Goal: Transaction & Acquisition: Purchase product/service

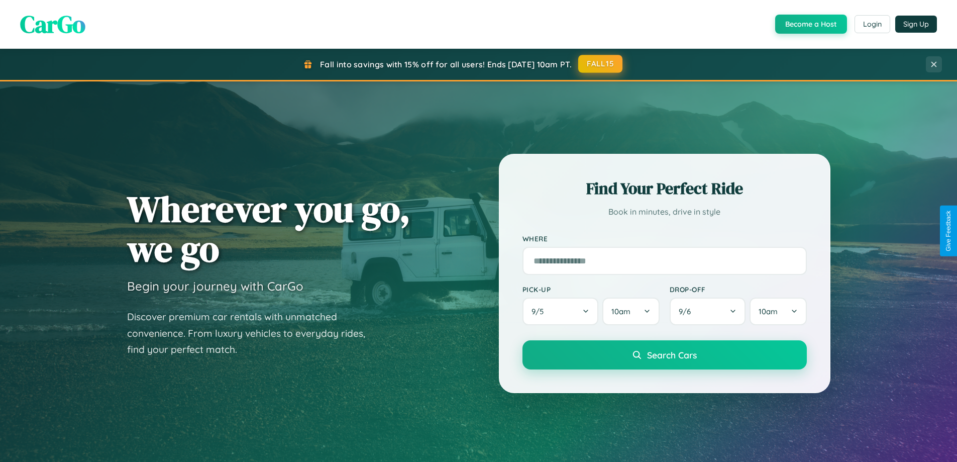
click at [601, 64] on button "FALL15" at bounding box center [601, 64] width 44 height 18
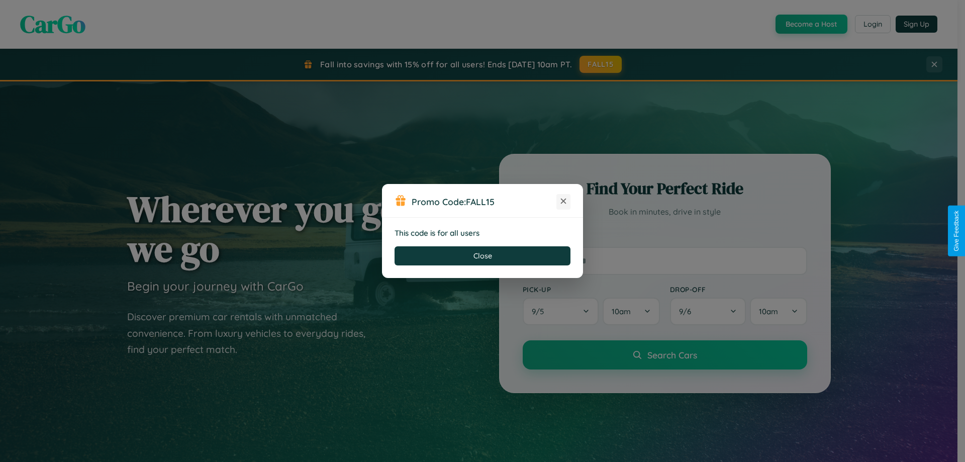
click at [563, 202] on icon at bounding box center [563, 201] width 10 height 10
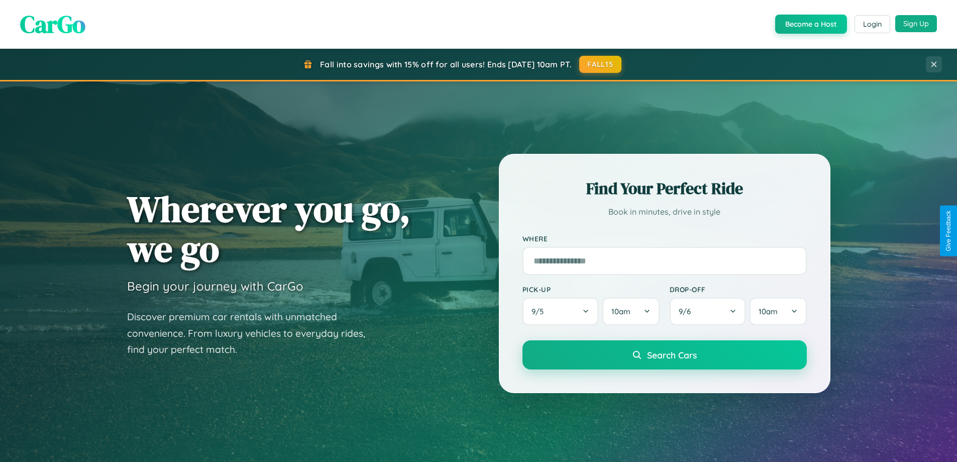
click at [916, 24] on button "Sign Up" at bounding box center [917, 23] width 42 height 17
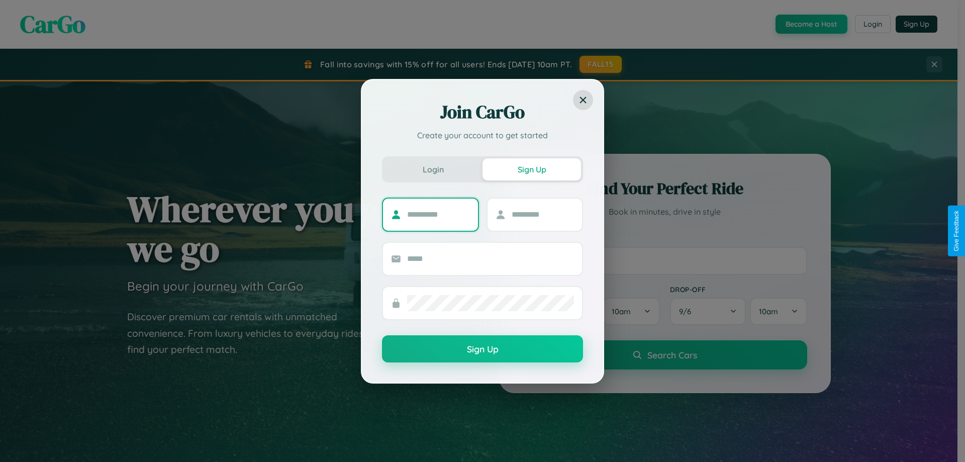
click at [438, 214] on input "text" at bounding box center [438, 215] width 63 height 16
type input "******"
click at [542, 214] on input "text" at bounding box center [543, 215] width 63 height 16
type input "****"
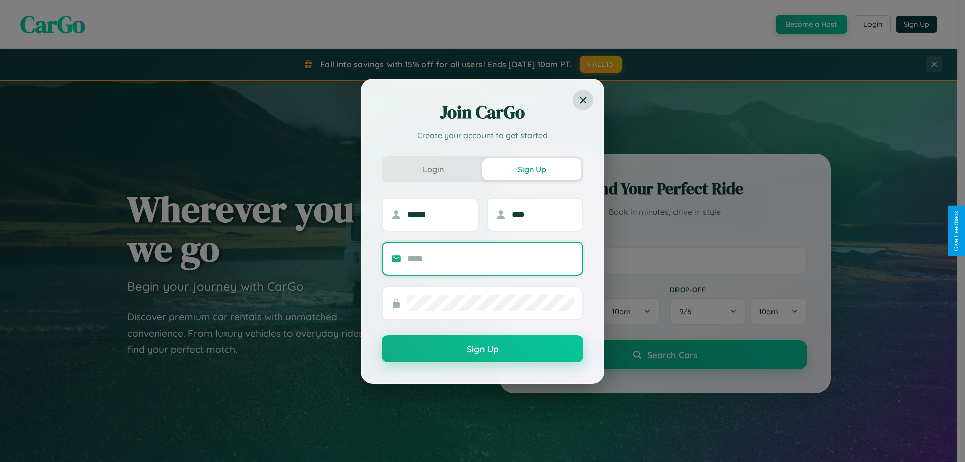
click at [491, 258] on input "text" at bounding box center [490, 259] width 167 height 16
type input "**********"
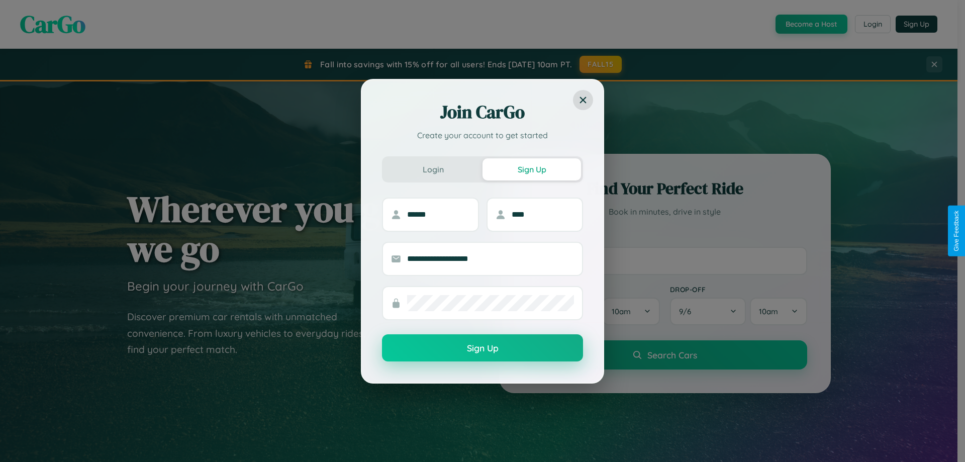
click at [483, 348] on button "Sign Up" at bounding box center [482, 347] width 201 height 27
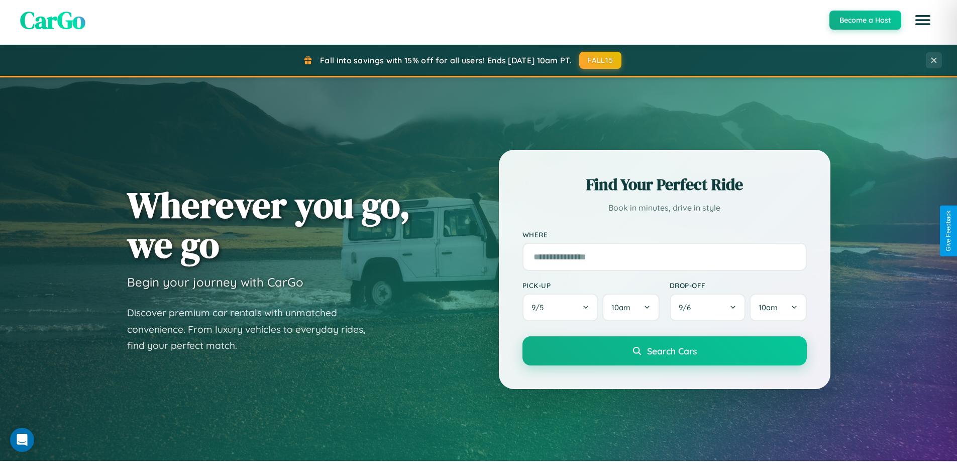
scroll to position [433, 0]
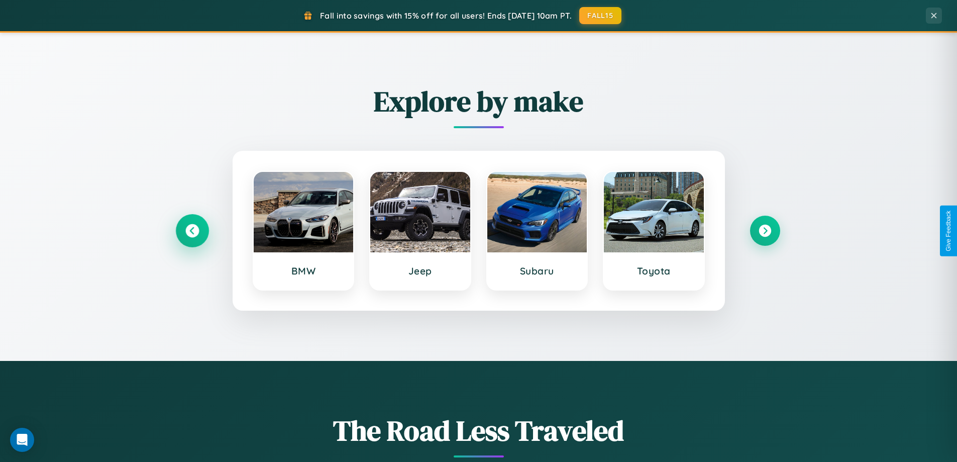
click at [192, 231] on icon at bounding box center [192, 231] width 14 height 14
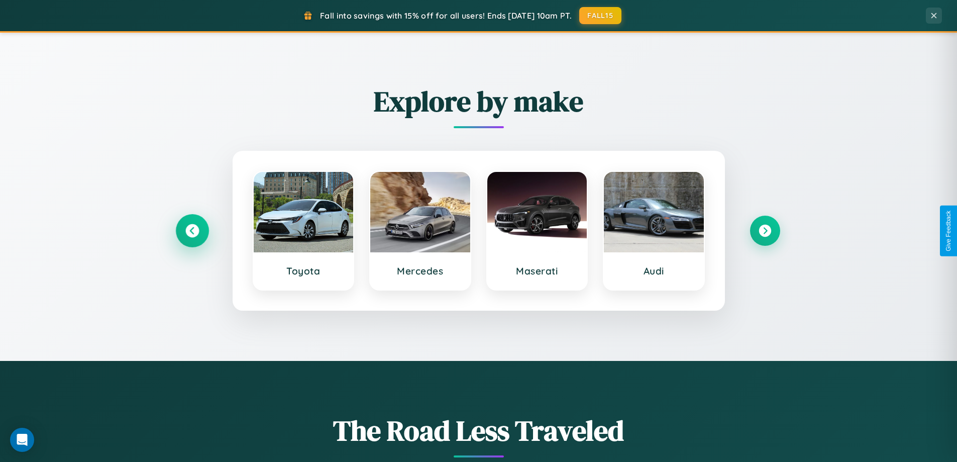
click at [192, 231] on icon at bounding box center [192, 231] width 14 height 14
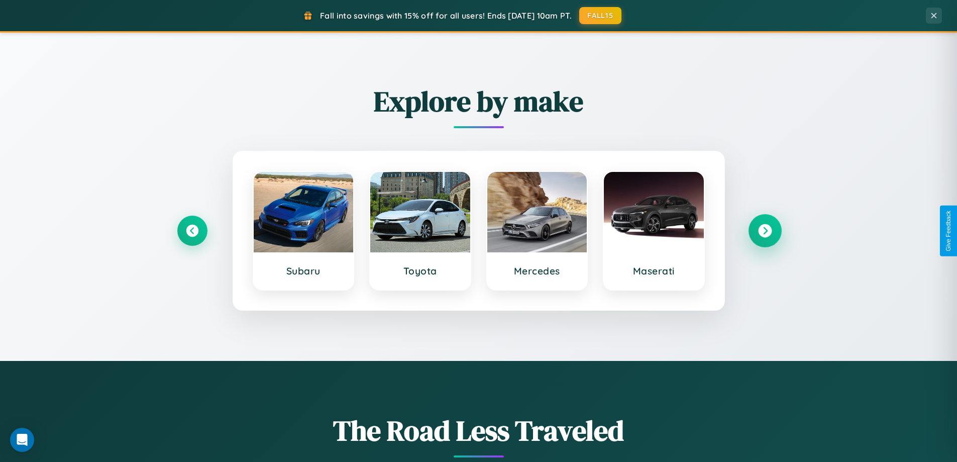
click at [765, 231] on icon at bounding box center [765, 231] width 14 height 14
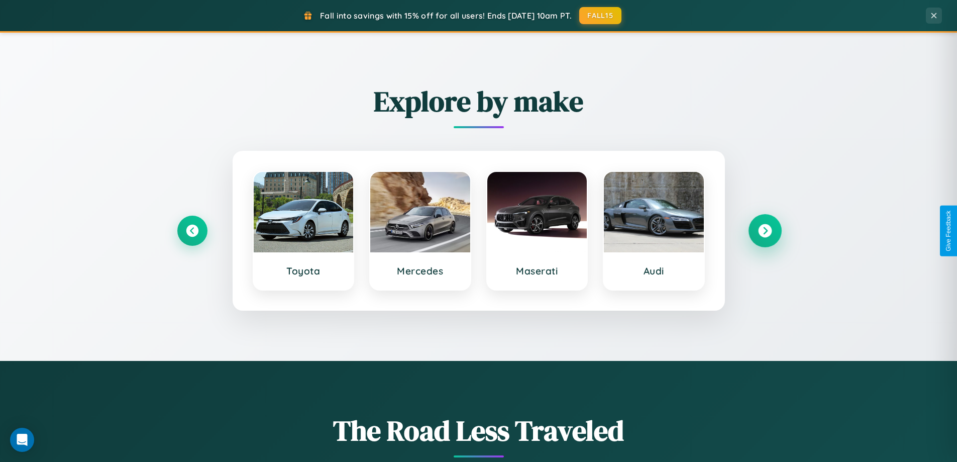
click at [765, 231] on icon at bounding box center [765, 231] width 14 height 14
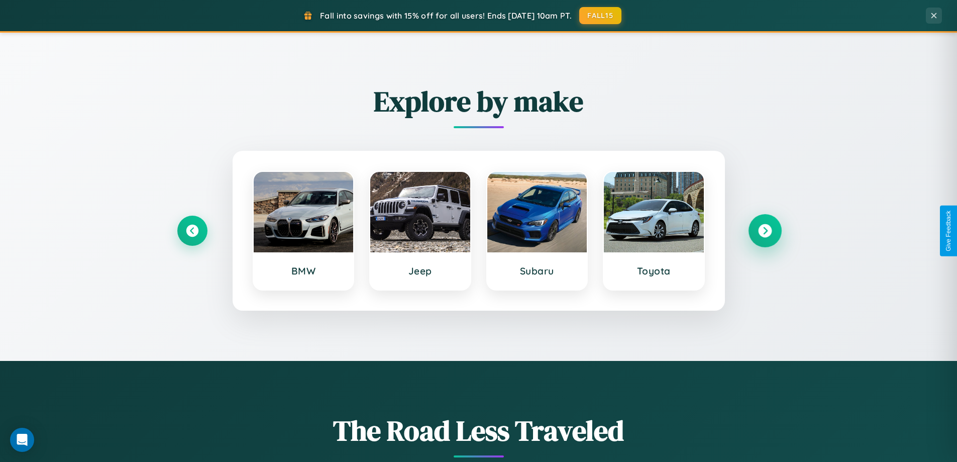
click at [765, 231] on icon at bounding box center [765, 231] width 14 height 14
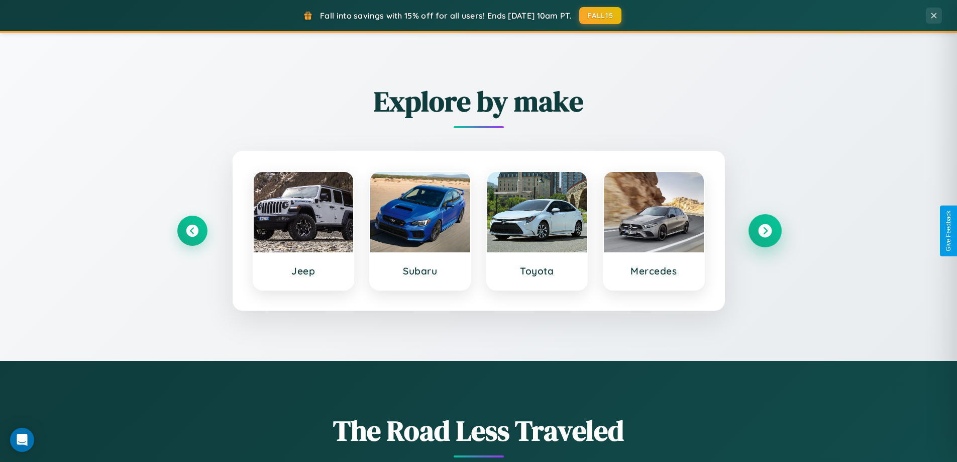
click at [765, 231] on icon at bounding box center [765, 231] width 14 height 14
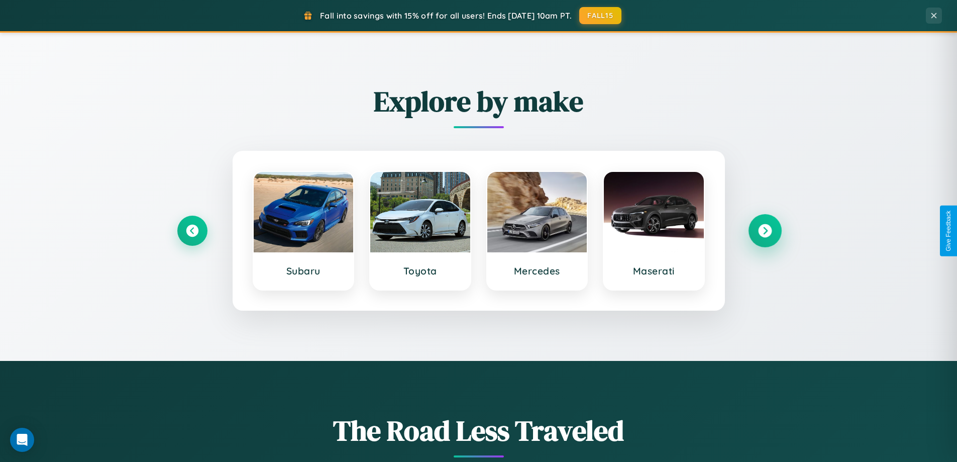
click at [765, 231] on icon at bounding box center [765, 231] width 14 height 14
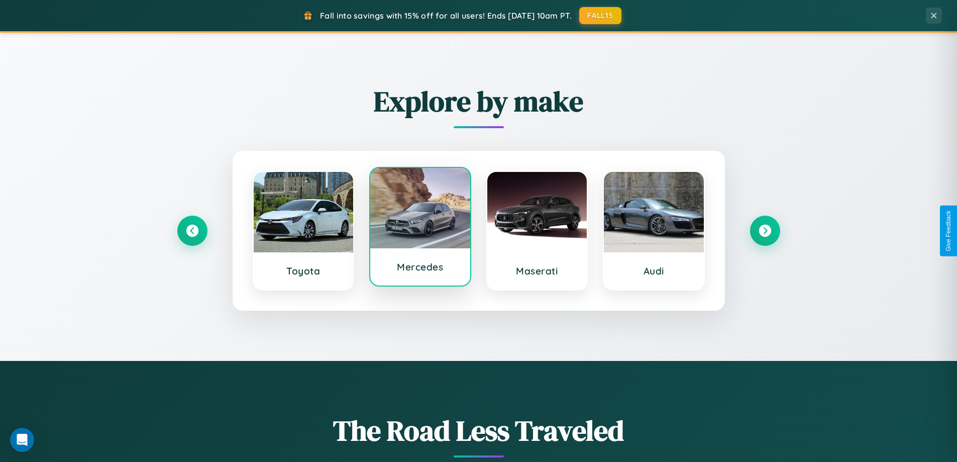
click at [420, 229] on div at bounding box center [420, 208] width 100 height 80
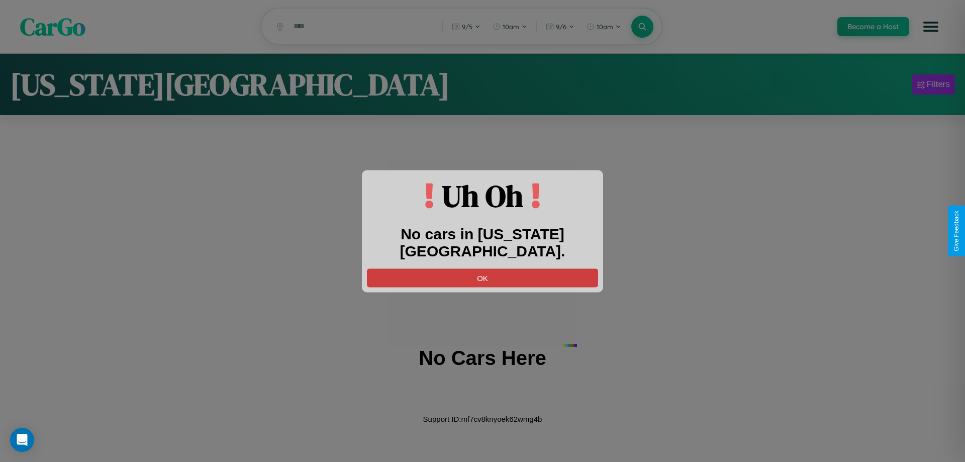
click at [483, 268] on button "OK" at bounding box center [482, 277] width 231 height 19
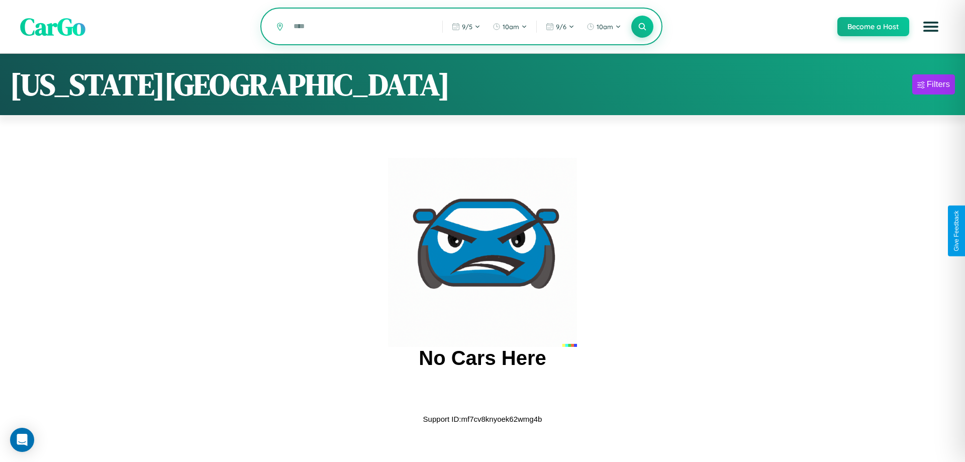
click at [360, 27] on input "text" at bounding box center [361, 27] width 144 height 18
click at [642, 27] on icon at bounding box center [642, 27] width 10 height 10
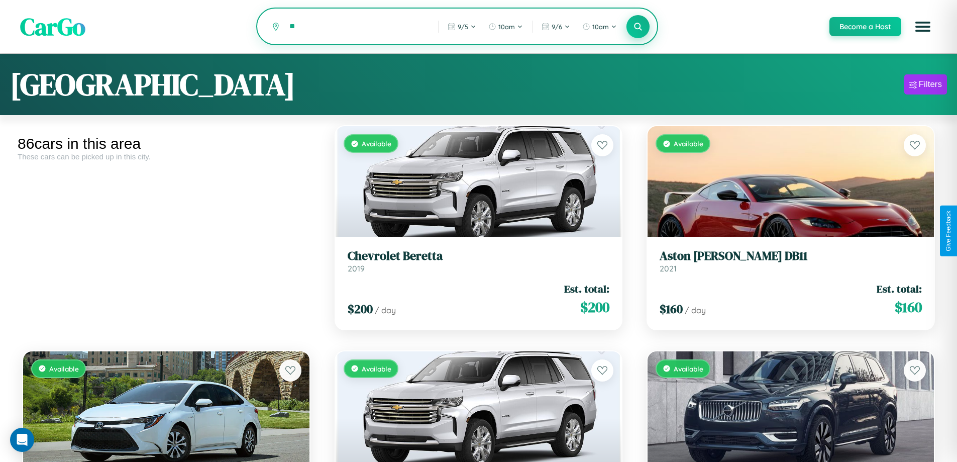
type input "*"
click at [638, 27] on icon at bounding box center [639, 27] width 10 height 10
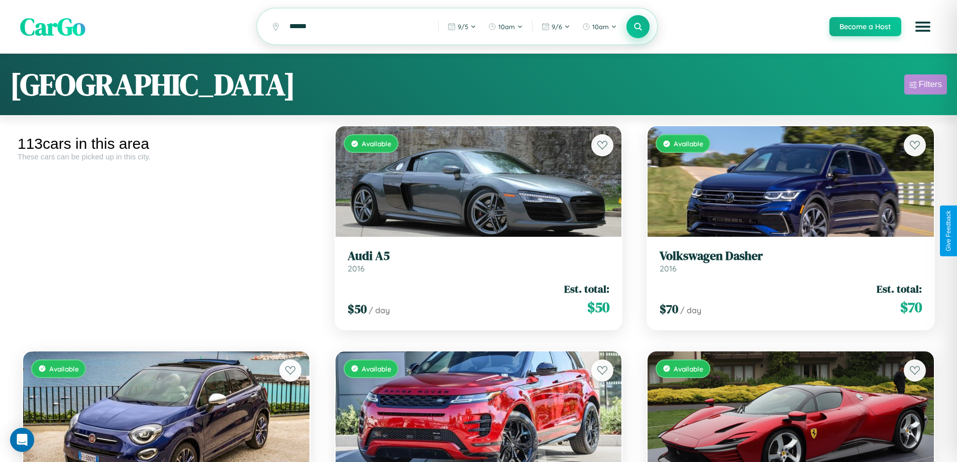
click at [926, 86] on div "Filters" at bounding box center [930, 84] width 23 height 10
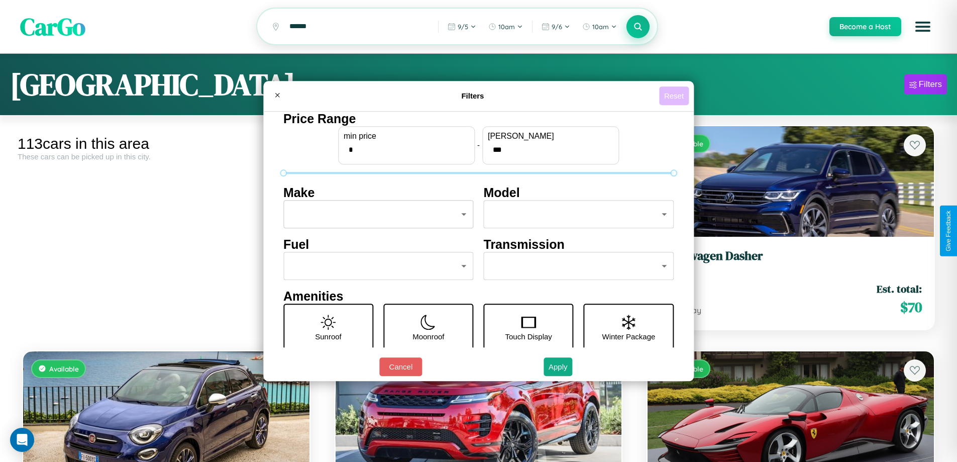
click at [676, 95] on button "Reset" at bounding box center [674, 95] width 30 height 19
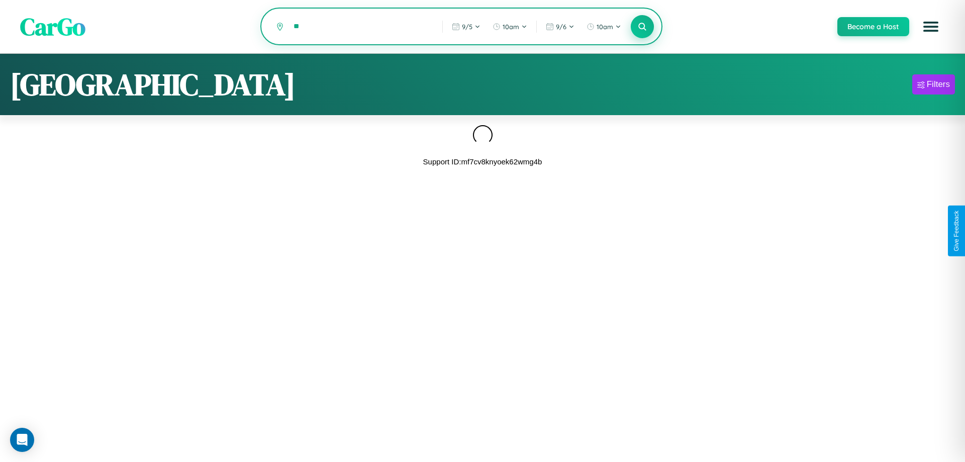
type input "*"
type input "*******"
click at [642, 27] on icon at bounding box center [642, 27] width 10 height 10
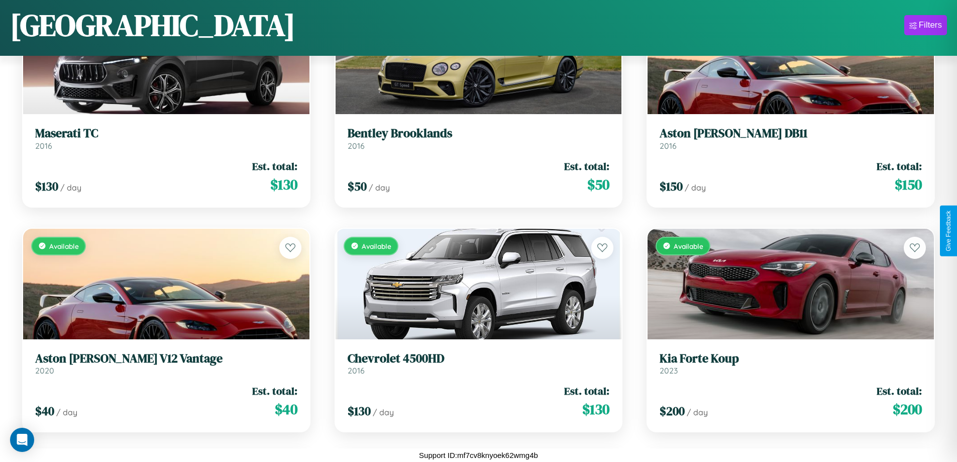
scroll to position [5318, 0]
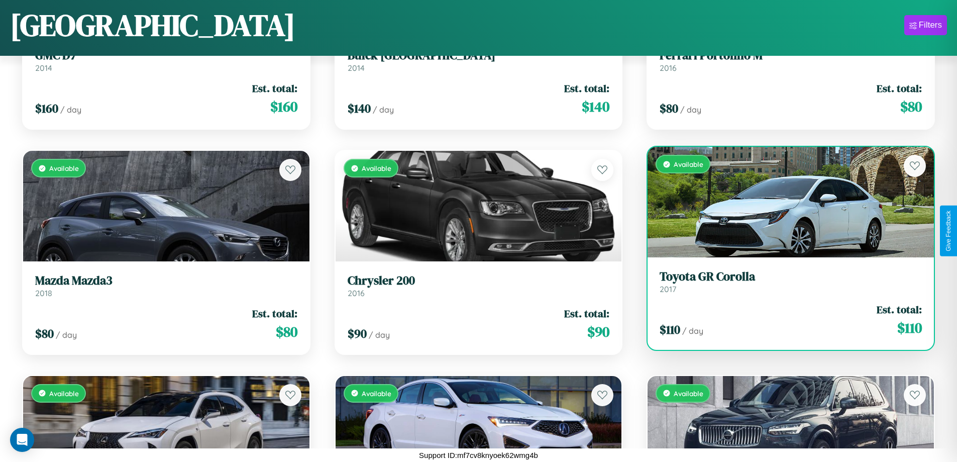
click at [785, 281] on h3 "Toyota GR Corolla" at bounding box center [791, 276] width 262 height 15
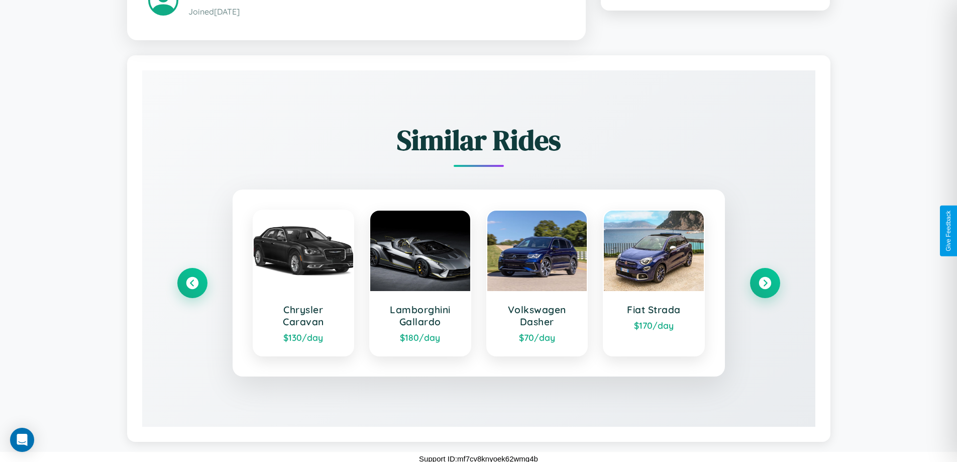
scroll to position [589, 0]
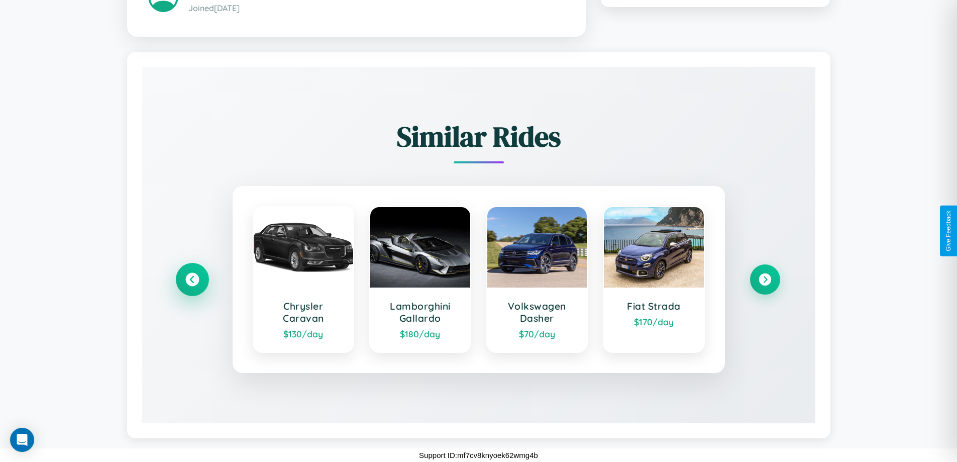
click at [192, 279] on icon at bounding box center [192, 279] width 14 height 14
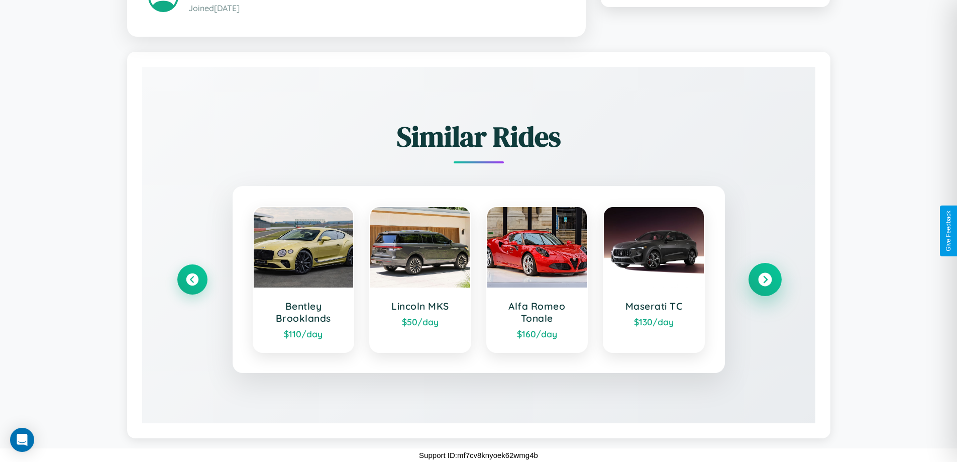
click at [765, 279] on icon at bounding box center [765, 279] width 14 height 14
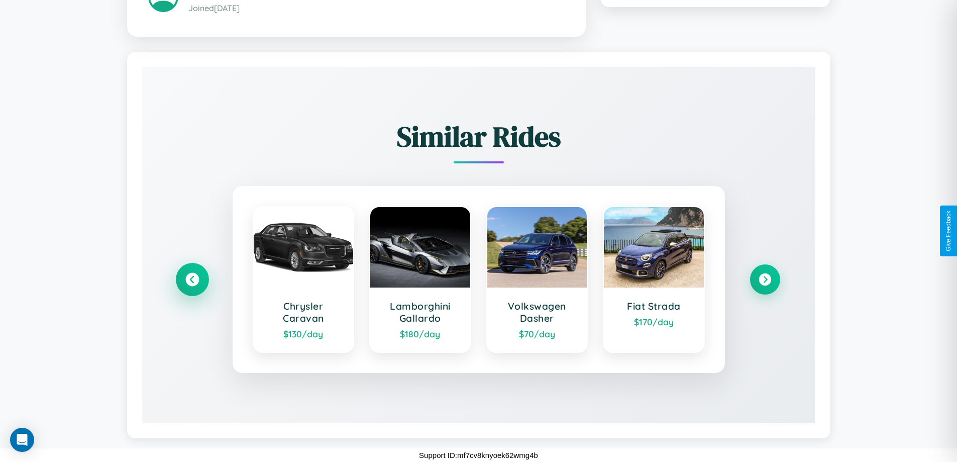
click at [192, 279] on icon at bounding box center [192, 279] width 14 height 14
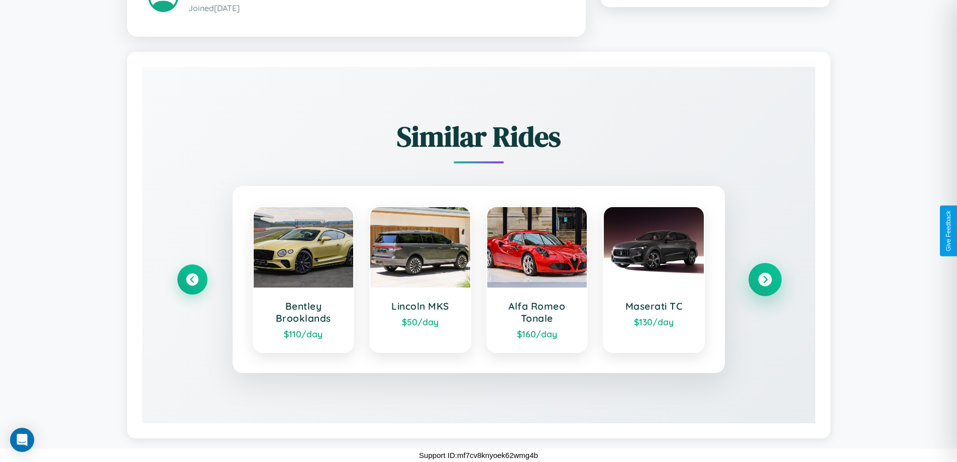
click at [765, 279] on icon at bounding box center [765, 279] width 14 height 14
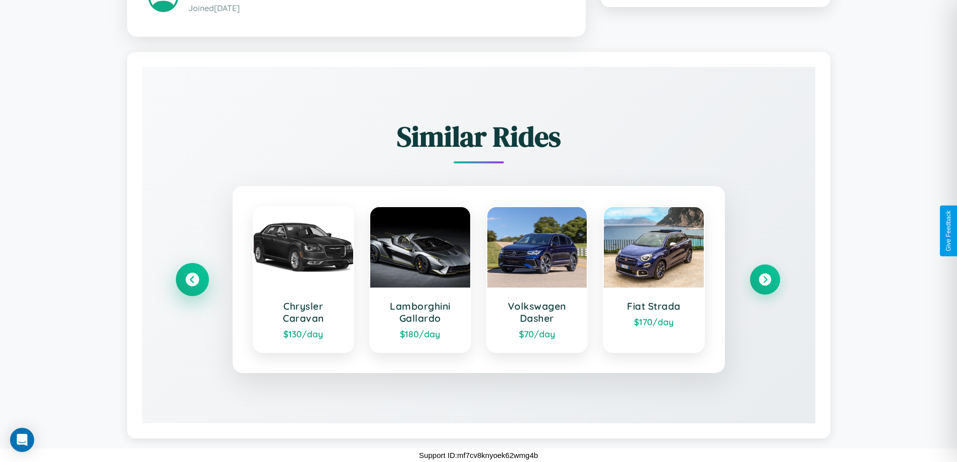
click at [192, 279] on icon at bounding box center [192, 279] width 14 height 14
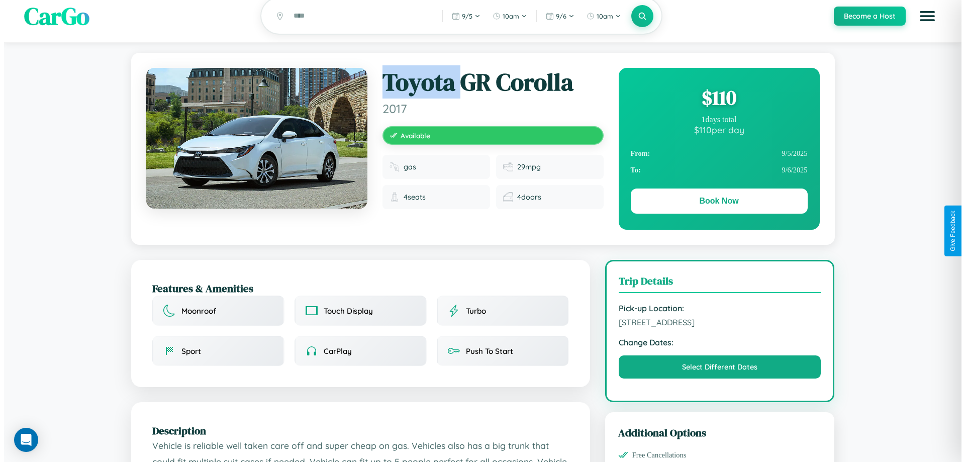
scroll to position [0, 0]
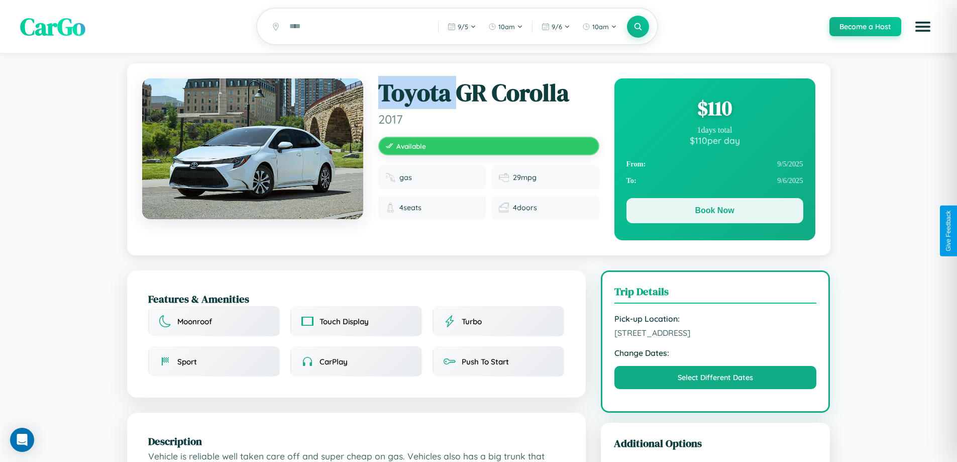
click at [715, 212] on button "Book Now" at bounding box center [715, 210] width 177 height 25
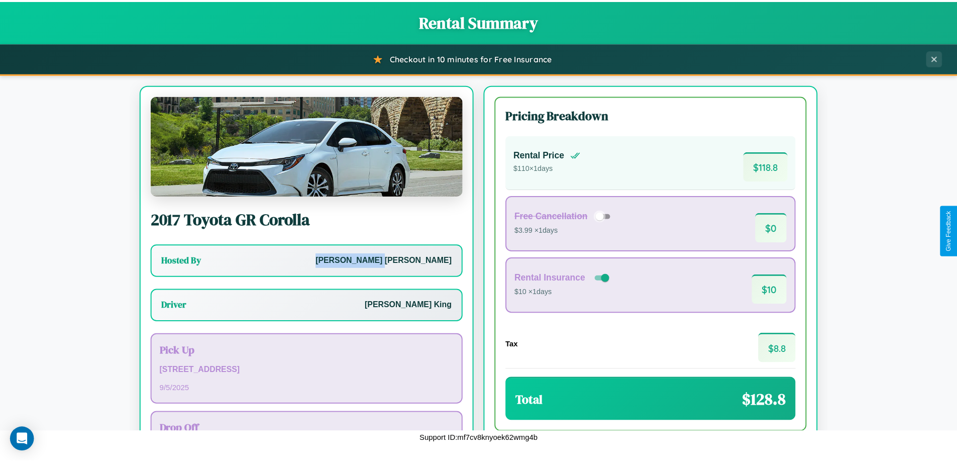
scroll to position [72, 0]
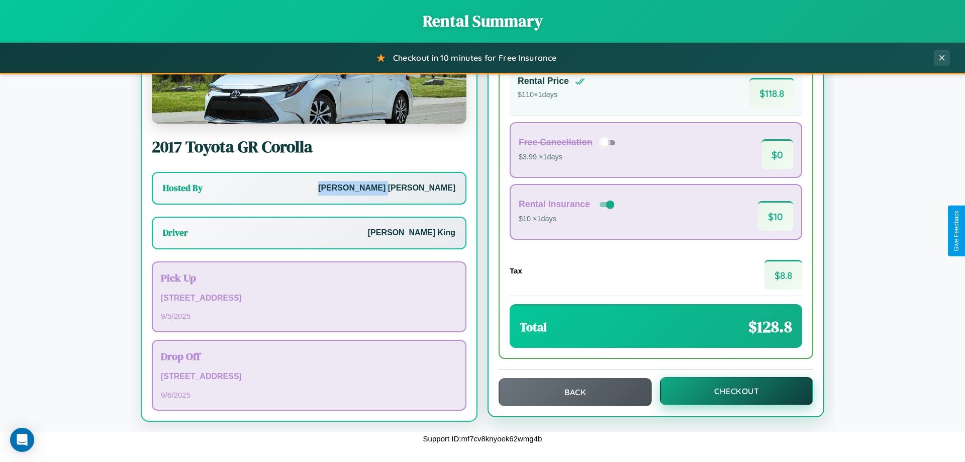
click at [730, 391] on button "Checkout" at bounding box center [736, 391] width 153 height 28
